Goal: Information Seeking & Learning: Learn about a topic

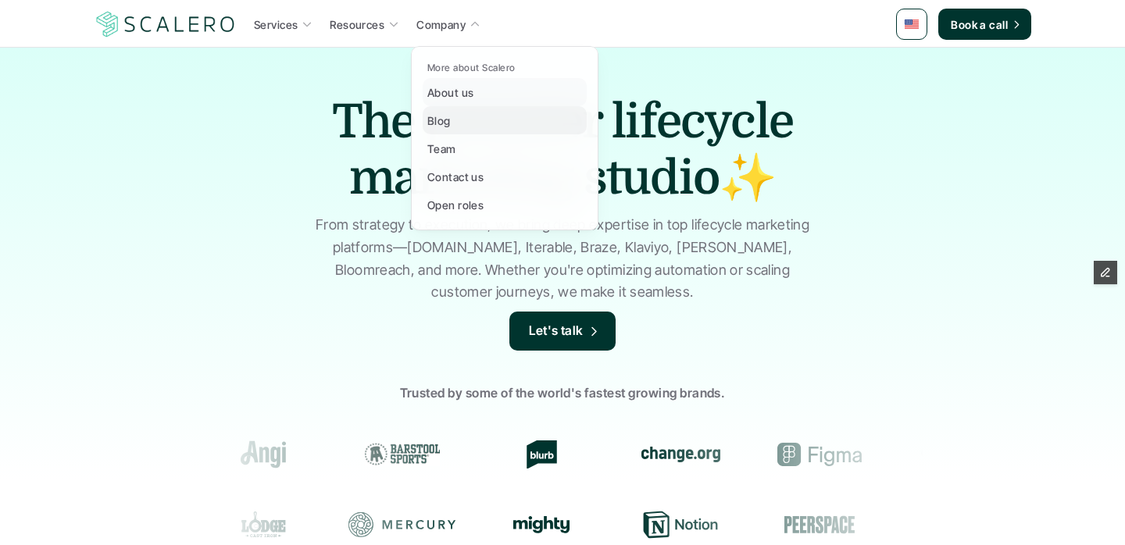
click at [447, 120] on p "Blog" at bounding box center [438, 121] width 23 height 16
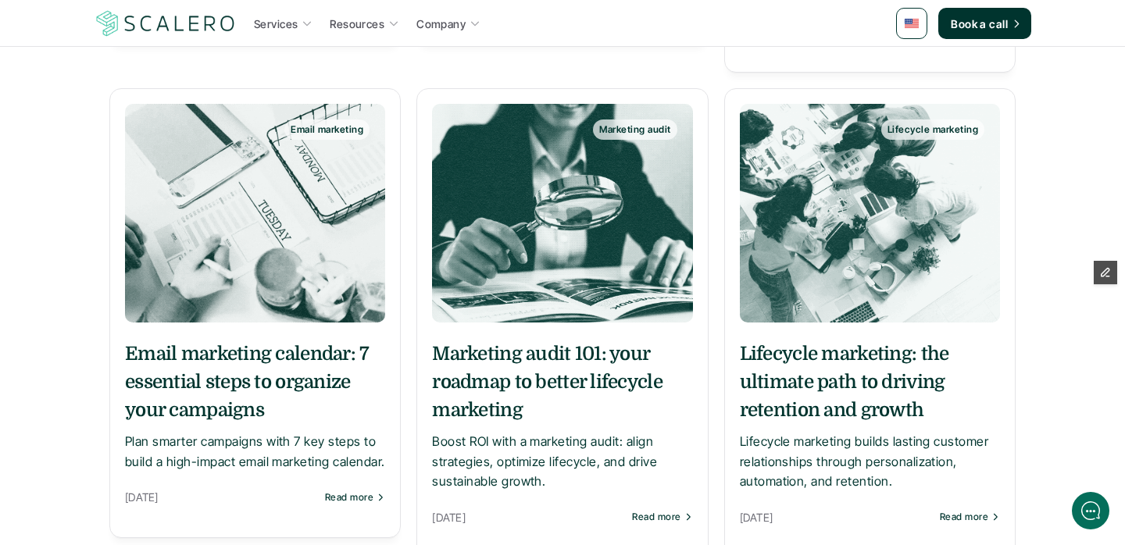
scroll to position [509, 0]
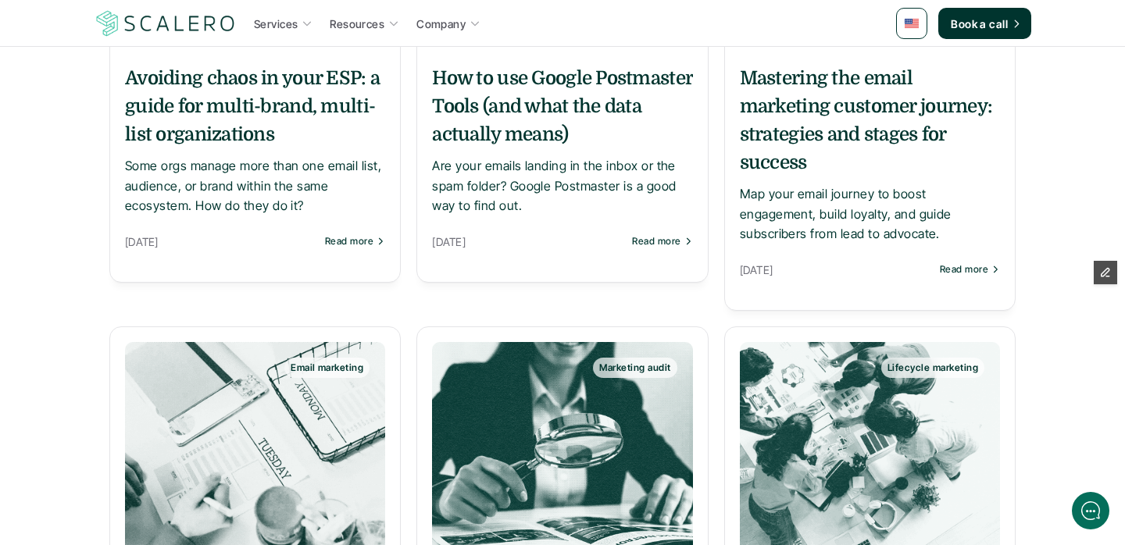
click at [481, 95] on h5 "How to use Google Postmaster Tools (and what the data actually means)" at bounding box center [562, 106] width 260 height 84
